Goal: Task Accomplishment & Management: Manage account settings

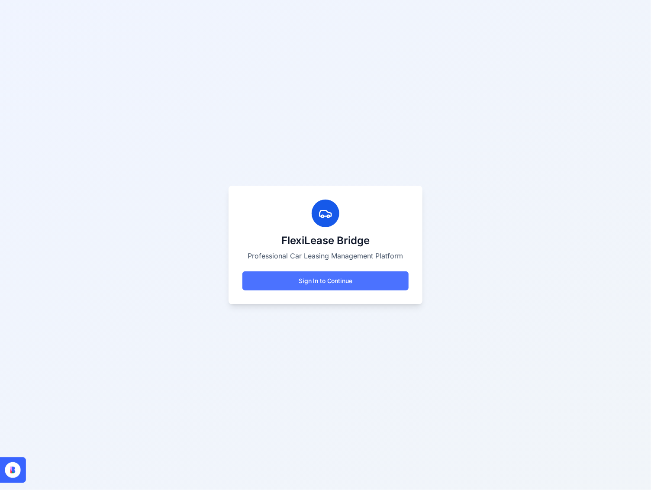
click at [330, 283] on button "Sign In to Continue" at bounding box center [326, 281] width 166 height 19
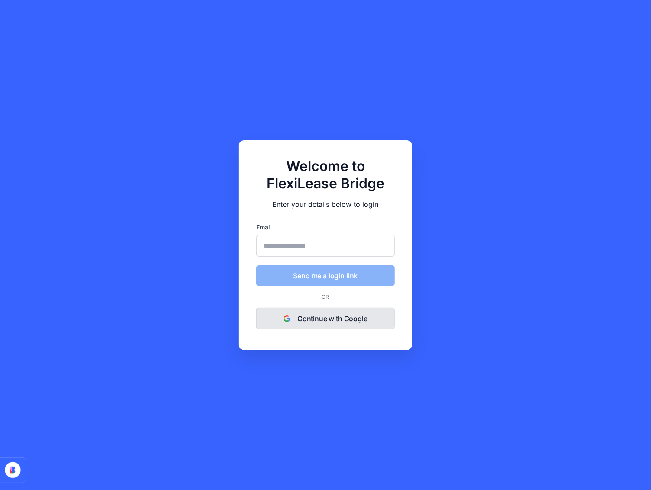
click at [325, 318] on button "Continue with Google" at bounding box center [325, 319] width 139 height 22
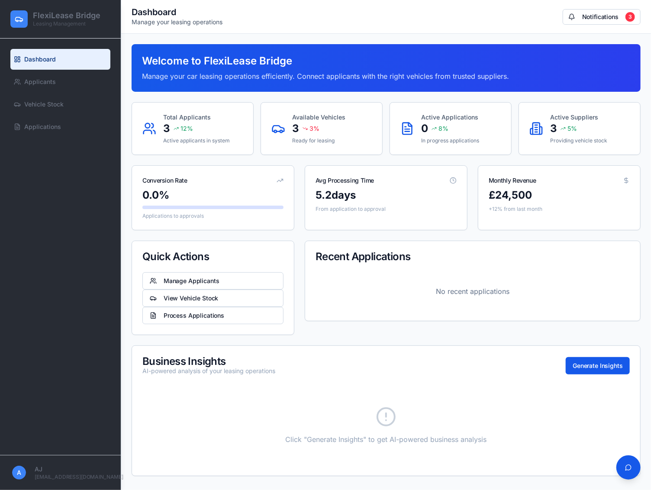
click at [335, 160] on div "Welcome to FlexiLease Bridge Manage your car leasing operations efficiently. Co…" at bounding box center [386, 260] width 509 height 432
click at [167, 278] on button "Manage Applicants" at bounding box center [213, 280] width 141 height 17
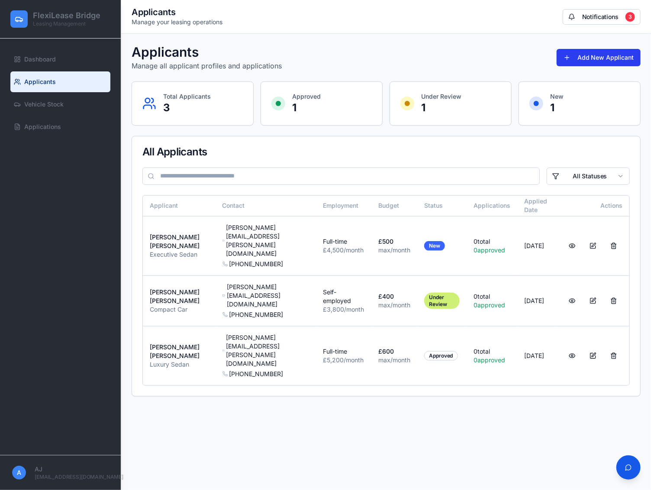
click at [609, 56] on button "Add New Applicant" at bounding box center [599, 57] width 84 height 17
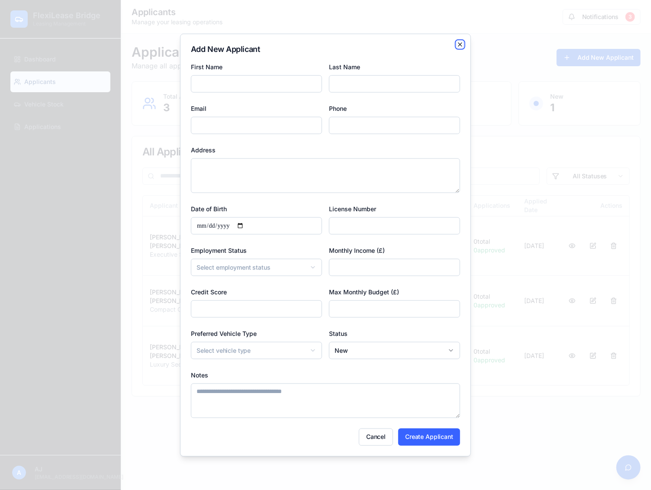
click at [459, 41] on icon "button" at bounding box center [460, 44] width 7 height 7
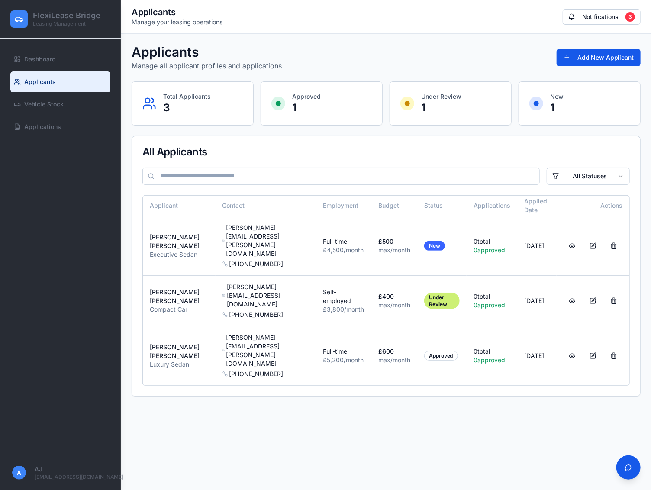
click at [182, 104] on p "3" at bounding box center [187, 108] width 48 height 14
click at [379, 237] on div "£500" at bounding box center [395, 241] width 32 height 9
click at [571, 238] on button at bounding box center [572, 246] width 17 height 16
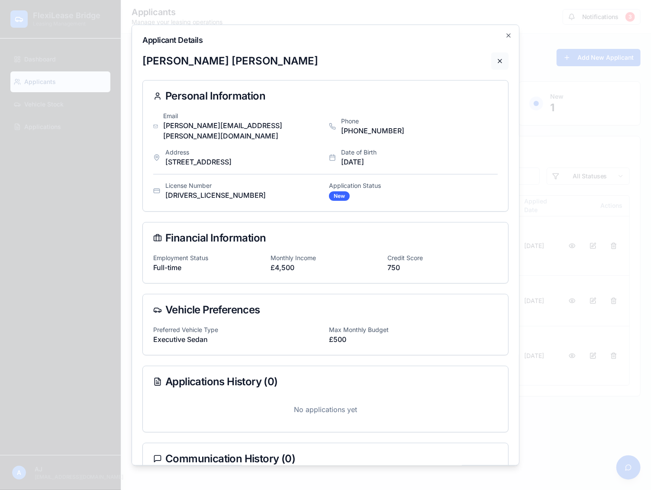
click at [492, 60] on button at bounding box center [500, 60] width 17 height 17
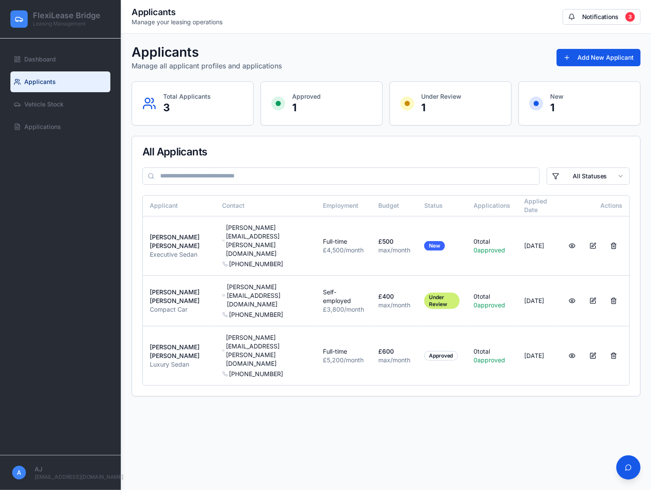
click at [493, 50] on div "Applicants Manage all applicant profiles and applications Add New Applicant" at bounding box center [386, 57] width 509 height 27
click at [593, 238] on button at bounding box center [593, 246] width 17 height 16
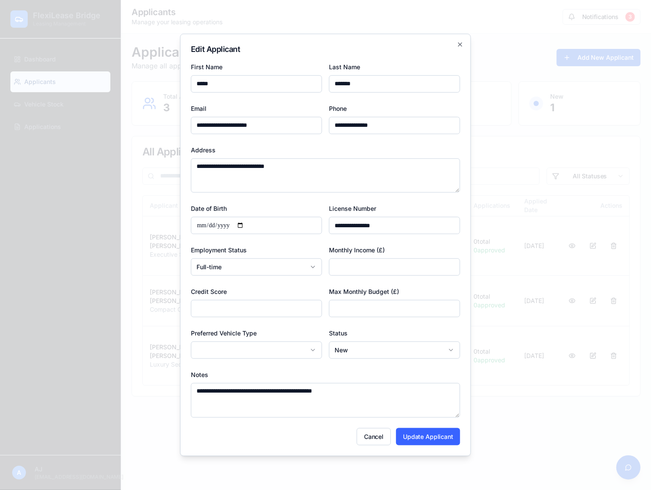
click at [530, 159] on div at bounding box center [325, 245] width 651 height 490
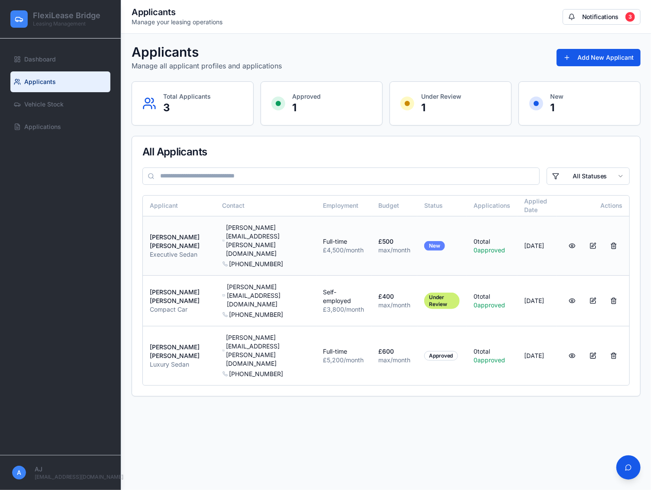
click at [424, 241] on div "New" at bounding box center [434, 246] width 21 height 10
click at [216, 228] on td "[PERSON_NAME][EMAIL_ADDRESS][PERSON_NAME][DOMAIN_NAME] [PHONE_NUMBER]" at bounding box center [266, 246] width 101 height 59
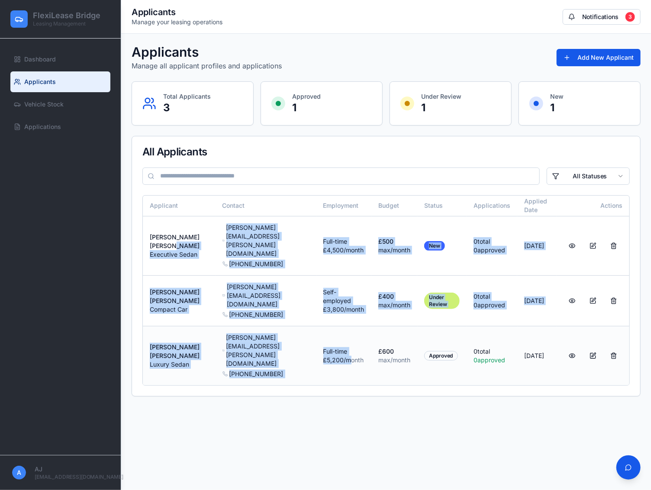
drag, startPoint x: 201, startPoint y: 232, endPoint x: 338, endPoint y: 318, distance: 161.3
click at [338, 318] on tbody "[PERSON_NAME] Executive Sedan [PERSON_NAME][EMAIL_ADDRESS][PERSON_NAME][DOMAIN_…" at bounding box center [386, 301] width 487 height 169
click at [338, 327] on td "Full-time £5,200 /month" at bounding box center [344, 356] width 55 height 59
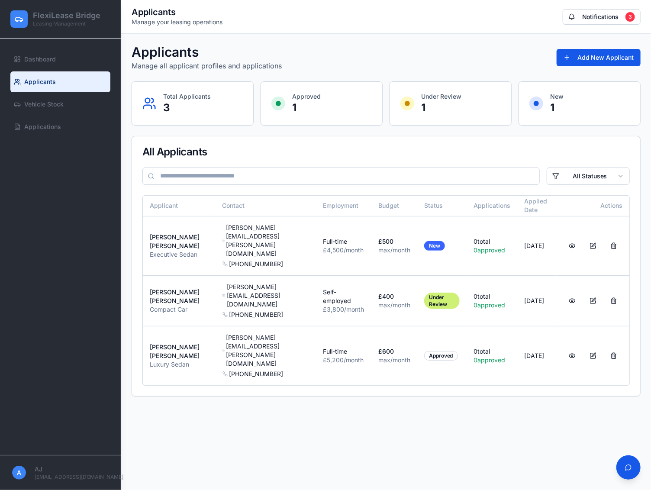
click at [288, 62] on div "Applicants Manage all applicant profiles and applications Add New Applicant" at bounding box center [386, 57] width 509 height 27
click at [622, 15] on button "Notifications 3" at bounding box center [602, 17] width 78 height 16
click at [430, 43] on div "Applicants Manage all applicant profiles and applications Add New Applicant Tot…" at bounding box center [386, 220] width 530 height 373
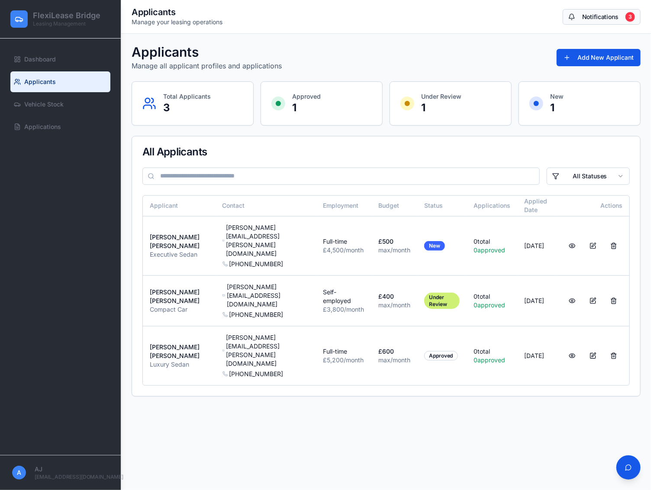
click at [612, 17] on button "Notifications 3" at bounding box center [602, 17] width 78 height 16
click at [316, 51] on div "Applicants Manage all applicant profiles and applications Add New Applicant" at bounding box center [386, 57] width 509 height 27
click at [273, 62] on p "Manage all applicant profiles and applications" at bounding box center [207, 66] width 150 height 10
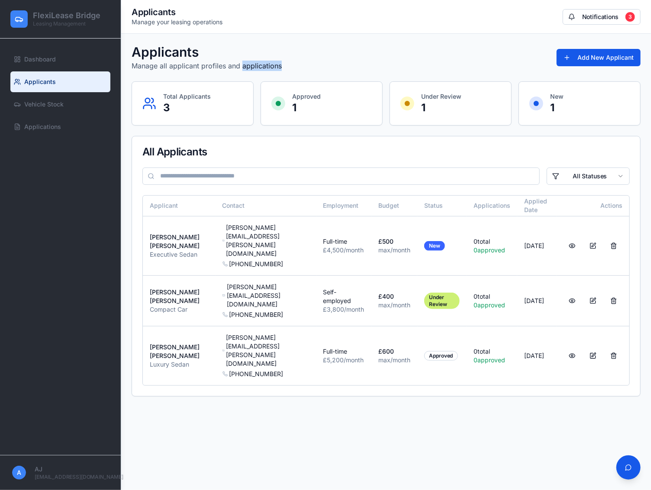
click at [273, 62] on p "Manage all applicant profiles and applications" at bounding box center [207, 66] width 150 height 10
click at [343, 63] on div "Applicants Manage all applicant profiles and applications Add New Applicant" at bounding box center [386, 57] width 509 height 27
click at [204, 105] on p "3" at bounding box center [187, 108] width 48 height 14
click at [326, 105] on div "Approved 1" at bounding box center [322, 103] width 100 height 23
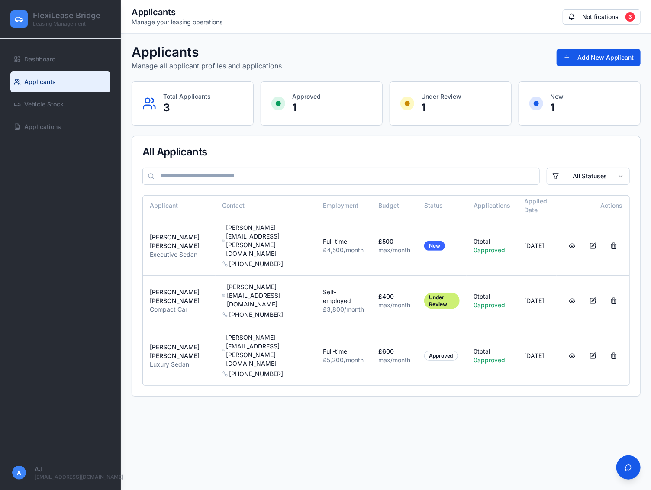
click at [451, 104] on p "1" at bounding box center [441, 108] width 40 height 14
click at [49, 58] on span "Dashboard" at bounding box center [40, 59] width 32 height 9
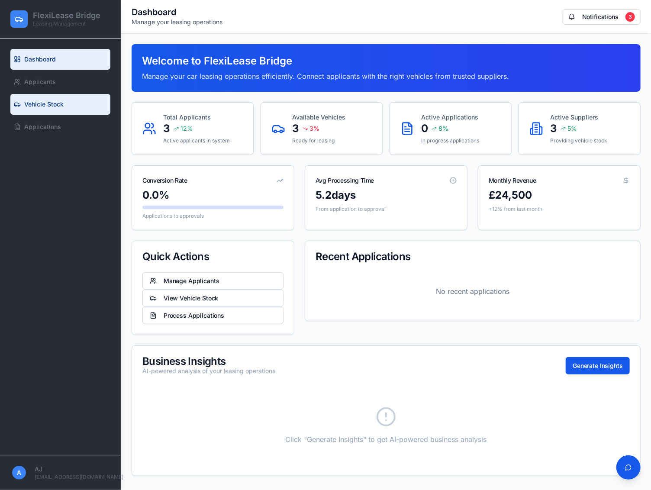
click at [53, 100] on span "Vehicle Stock" at bounding box center [43, 104] width 39 height 9
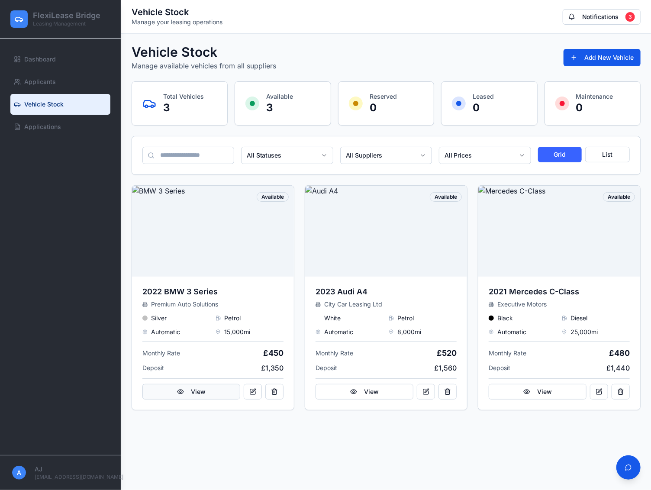
click at [194, 391] on button "View" at bounding box center [192, 392] width 98 height 16
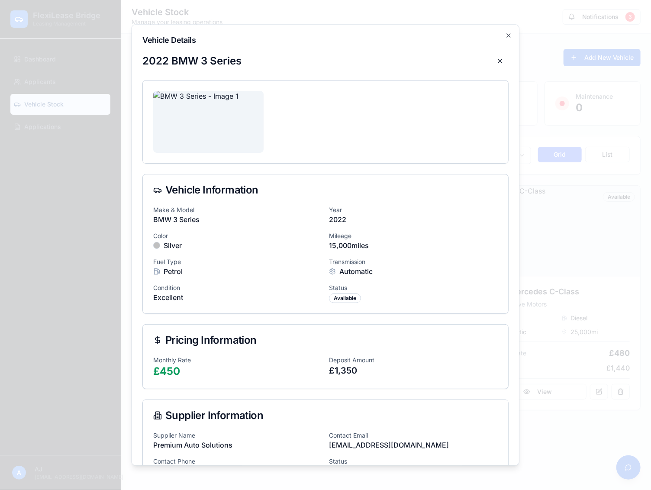
click at [599, 81] on div at bounding box center [325, 245] width 651 height 490
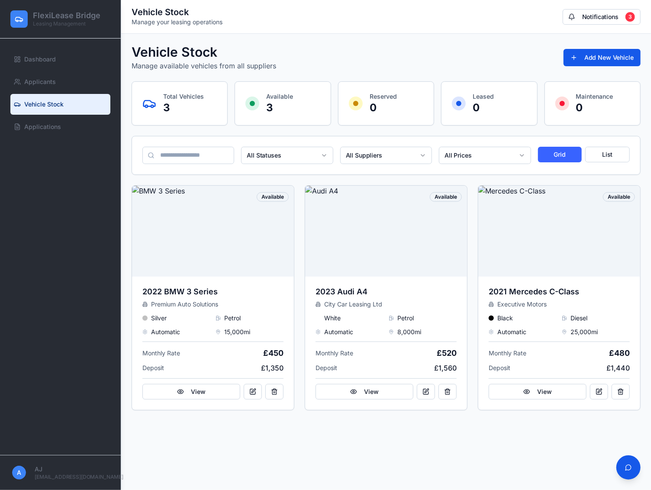
click at [293, 98] on div "Available 3" at bounding box center [283, 103] width 75 height 23
click at [276, 148] on html "FlexiLease Bridge Leasing Management Dashboard Applicants Vehicle Stock Applica…" at bounding box center [325, 245] width 651 height 490
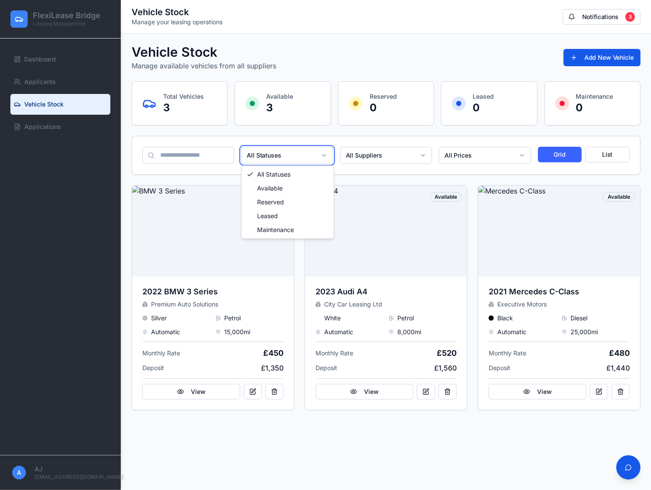
click at [276, 152] on html "FlexiLease Bridge Leasing Management Dashboard Applicants Vehicle Stock Applica…" at bounding box center [325, 245] width 651 height 490
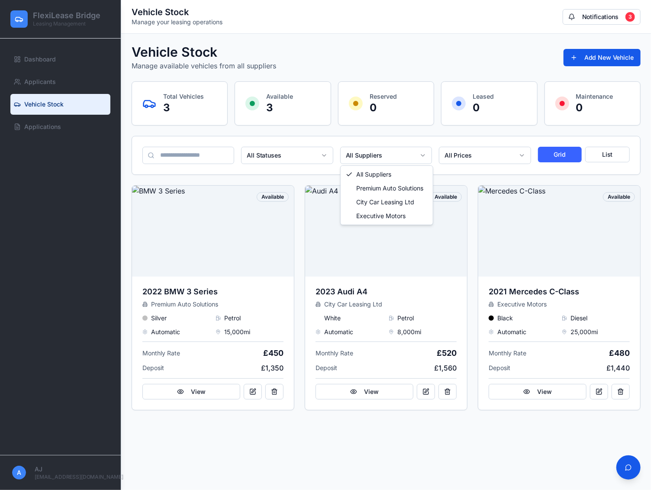
click at [372, 159] on html "FlexiLease Bridge Leasing Management Dashboard Applicants Vehicle Stock Applica…" at bounding box center [325, 245] width 651 height 490
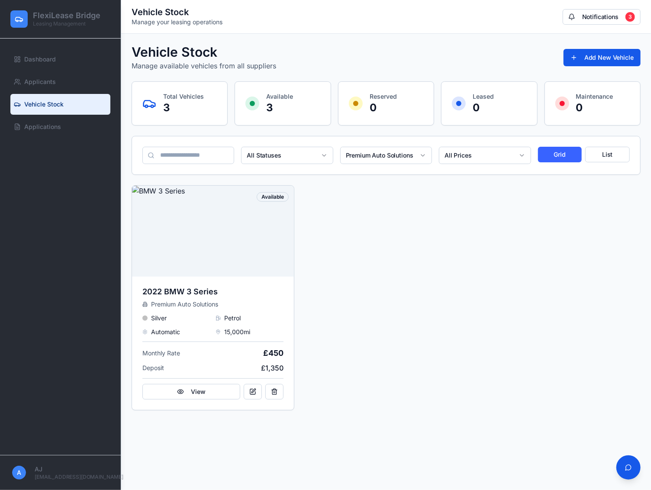
click at [389, 161] on html "FlexiLease Bridge Leasing Management Dashboard Applicants Vehicle Stock Applica…" at bounding box center [325, 245] width 651 height 490
click at [385, 161] on html "FlexiLease Bridge Leasing Management Dashboard Applicants Vehicle Stock Applica…" at bounding box center [325, 245] width 651 height 490
click at [371, 156] on html "FlexiLease Bridge Leasing Management Dashboard Applicants Vehicle Stock Applica…" at bounding box center [325, 245] width 651 height 490
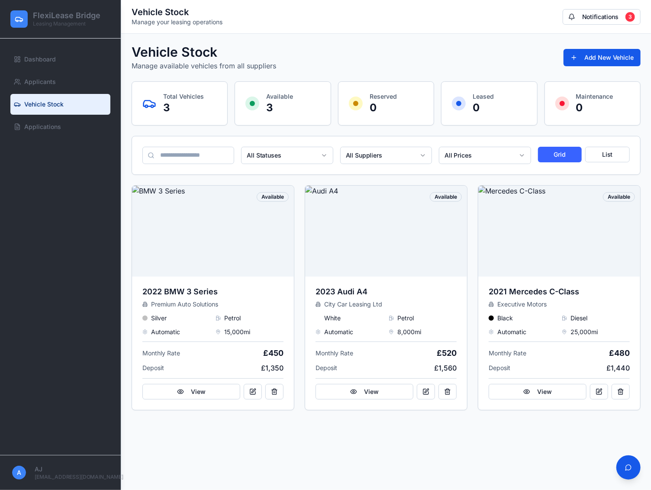
click at [440, 197] on div "Available" at bounding box center [446, 197] width 32 height 10
click at [382, 42] on div "Vehicle Stock Manage available vehicles from all suppliers Add New Vehicle Tota…" at bounding box center [386, 227] width 530 height 387
click at [50, 126] on span "Applications" at bounding box center [42, 127] width 37 height 9
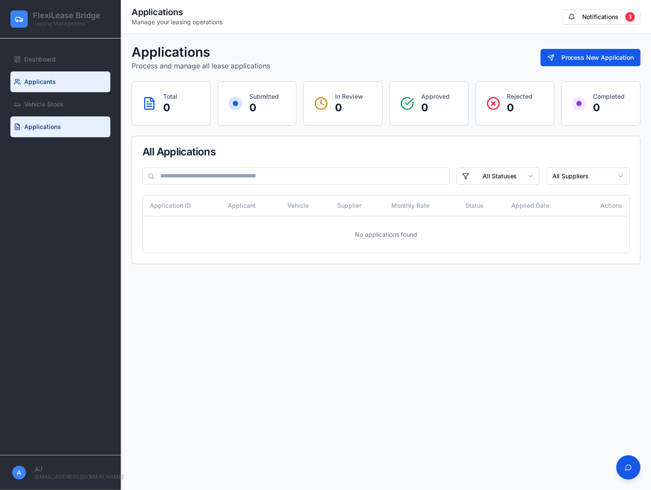
click at [38, 80] on span "Applicants" at bounding box center [40, 82] width 32 height 9
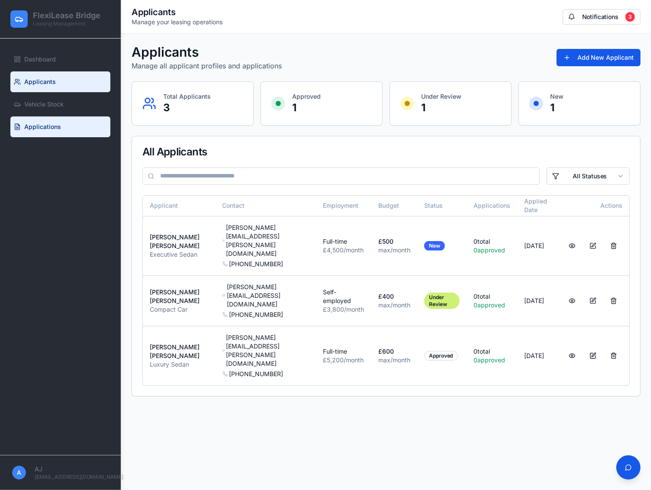
click at [37, 126] on span "Applications" at bounding box center [42, 127] width 37 height 9
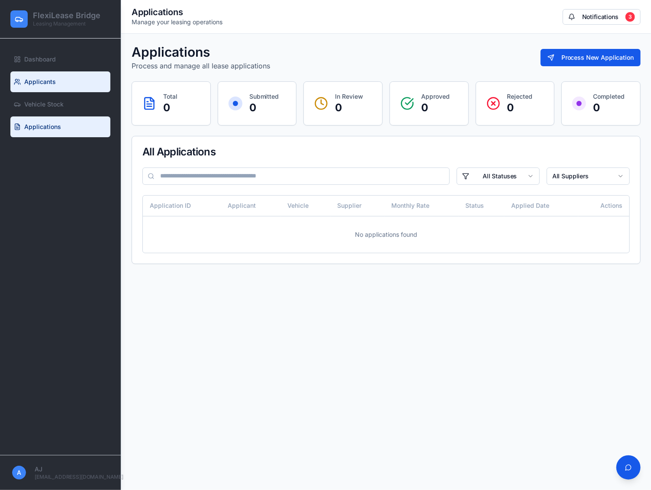
click at [54, 83] on span "Applicants" at bounding box center [40, 82] width 32 height 9
